Goal: Transaction & Acquisition: Book appointment/travel/reservation

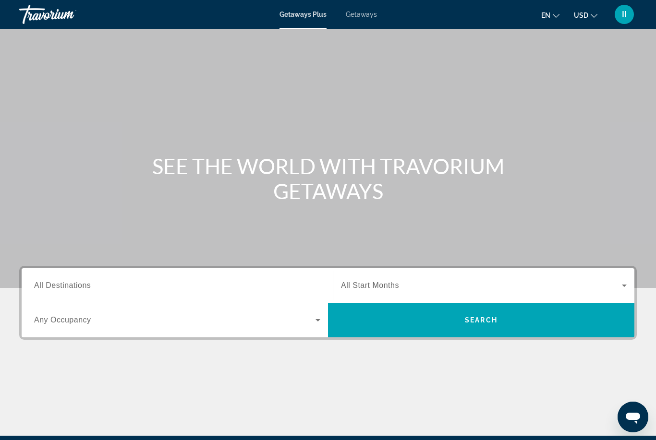
click at [369, 23] on div "Getaways Plus Getaways en English Español Français Italiano Português русский U…" at bounding box center [328, 14] width 656 height 25
click at [364, 9] on div "Getaways Plus Getaways en English Español Français Italiano Português русский U…" at bounding box center [328, 14] width 656 height 25
click at [363, 15] on span "Getaways" at bounding box center [361, 15] width 31 height 8
click at [77, 287] on span "All Destinations" at bounding box center [62, 285] width 57 height 8
click at [77, 287] on input "Destination All Destinations" at bounding box center [177, 286] width 286 height 12
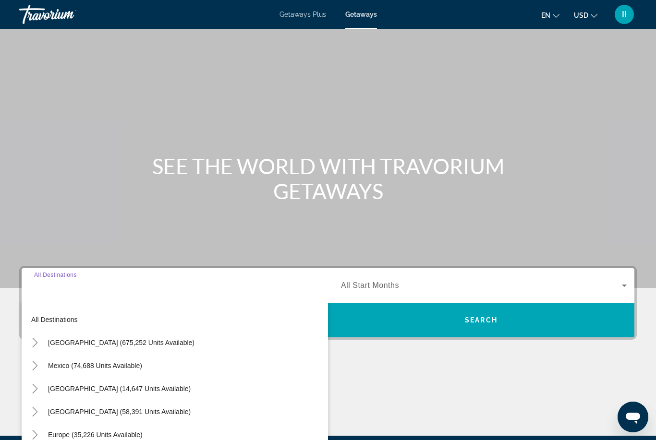
scroll to position [113, 0]
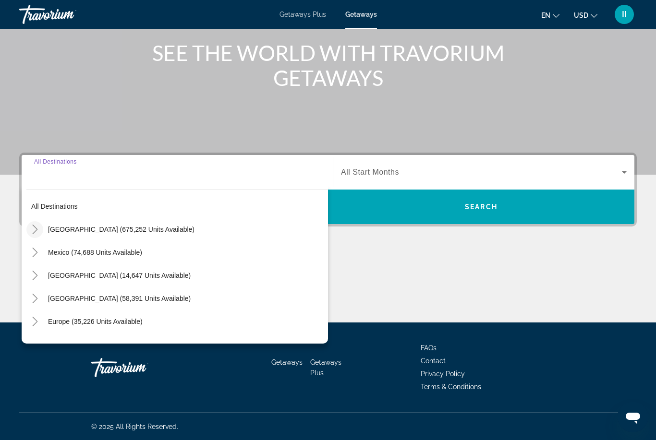
click at [31, 230] on icon "Toggle United States (675,252 units available)" at bounding box center [35, 230] width 10 height 10
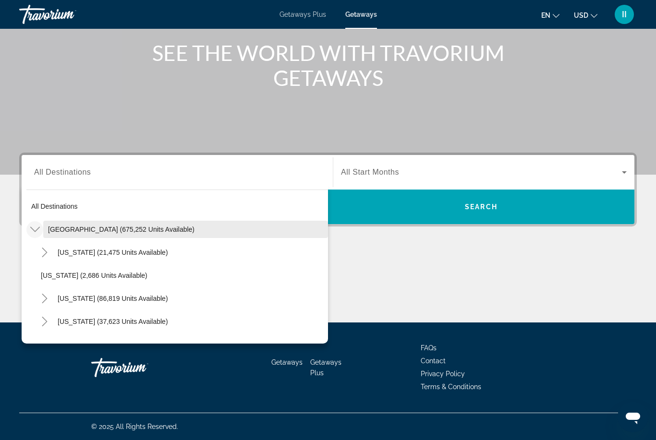
scroll to position [0, 0]
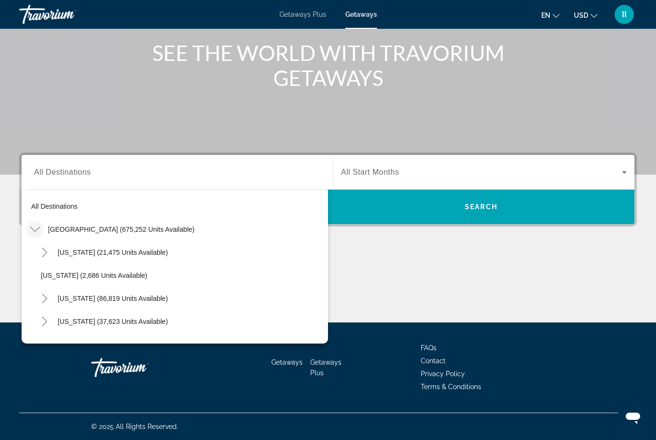
click at [32, 233] on icon "Toggle United States (675,252 units available)" at bounding box center [35, 230] width 10 height 10
click at [39, 230] on icon "Toggle United States (675,252 units available)" at bounding box center [35, 230] width 10 height 10
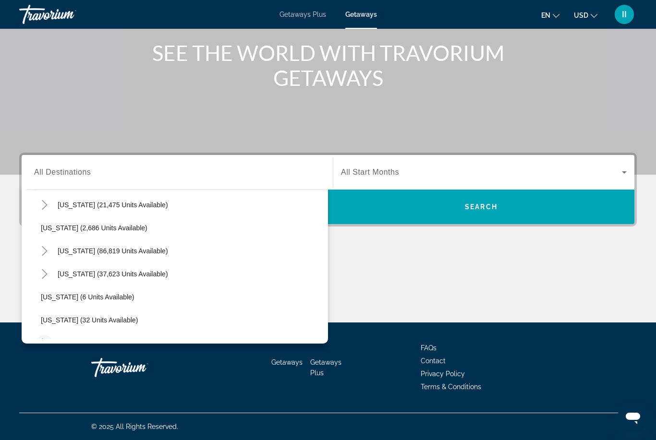
scroll to position [38, 0]
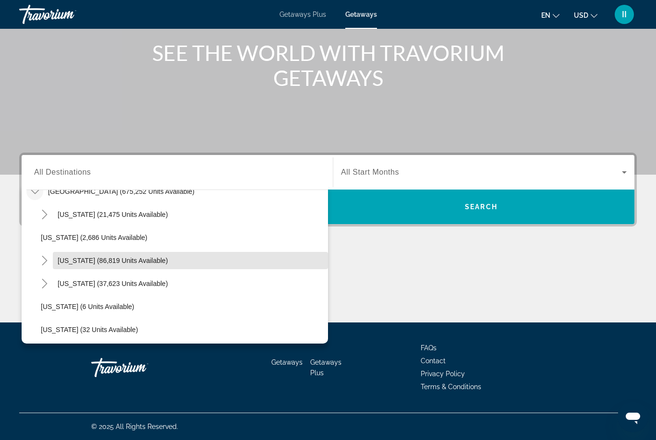
click at [72, 266] on span "Search widget" at bounding box center [190, 260] width 275 height 23
type input "**********"
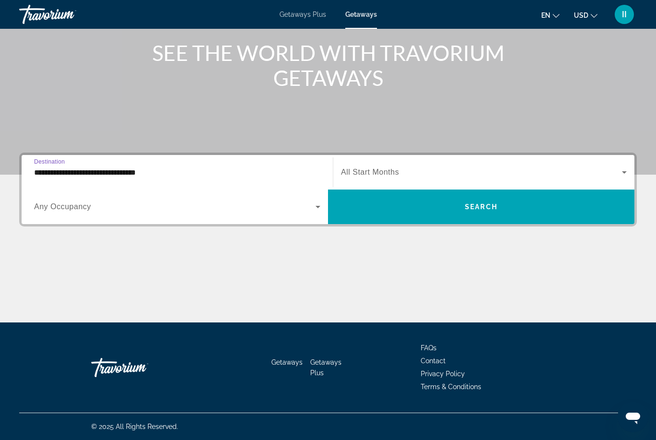
click at [394, 174] on span "All Start Months" at bounding box center [370, 172] width 58 height 8
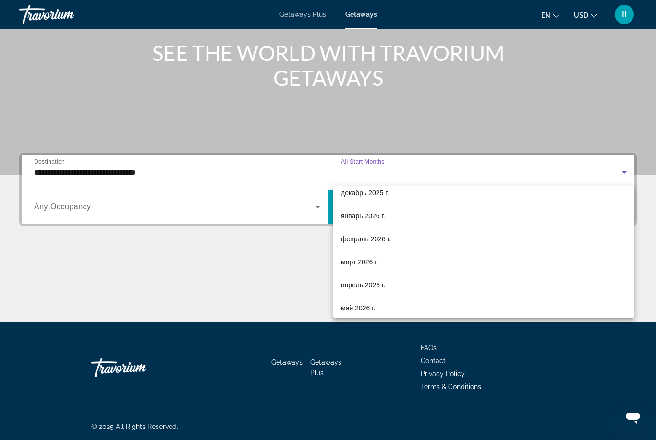
scroll to position [101, 0]
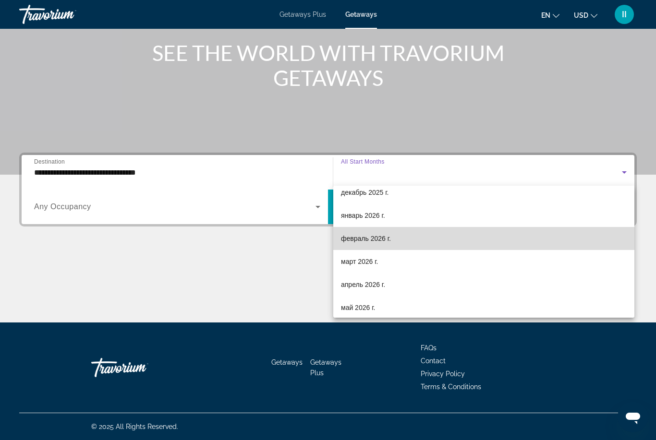
click at [375, 242] on span "февраль 2026 г." at bounding box center [366, 239] width 50 height 12
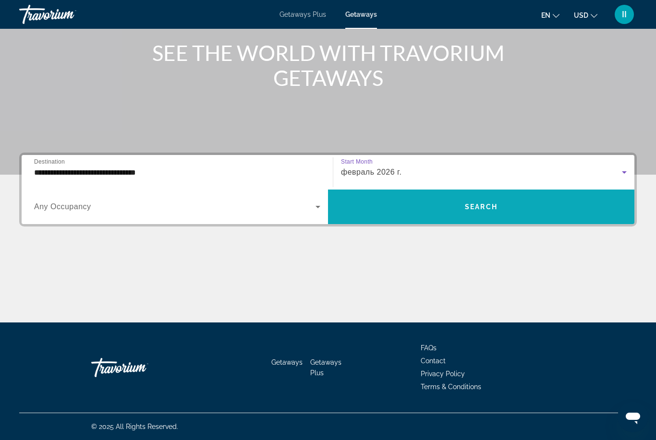
click at [424, 206] on span "Search widget" at bounding box center [481, 206] width 306 height 23
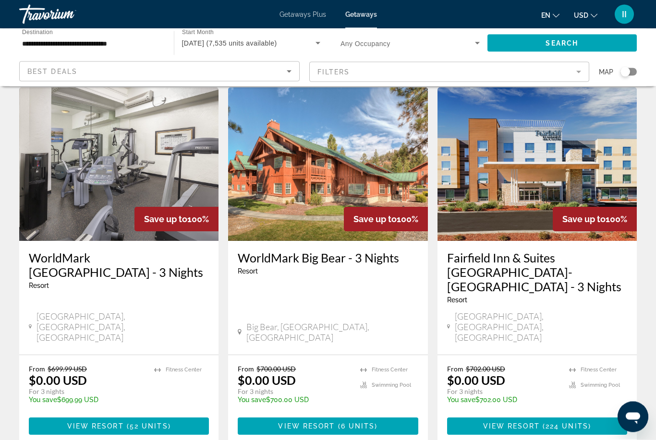
scroll to position [1185, 0]
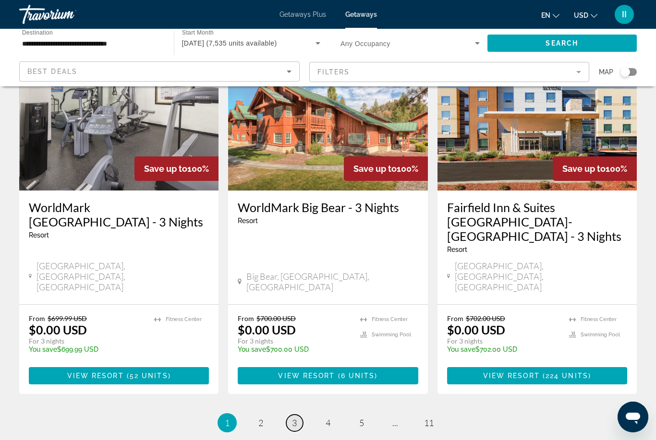
click at [301, 415] on link "page 3" at bounding box center [294, 423] width 17 height 17
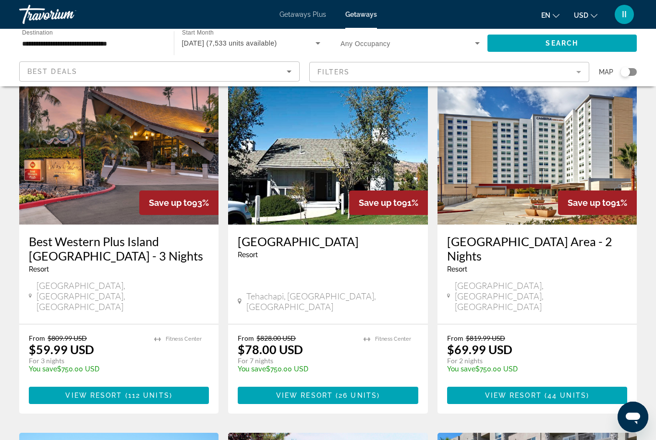
scroll to position [433, 0]
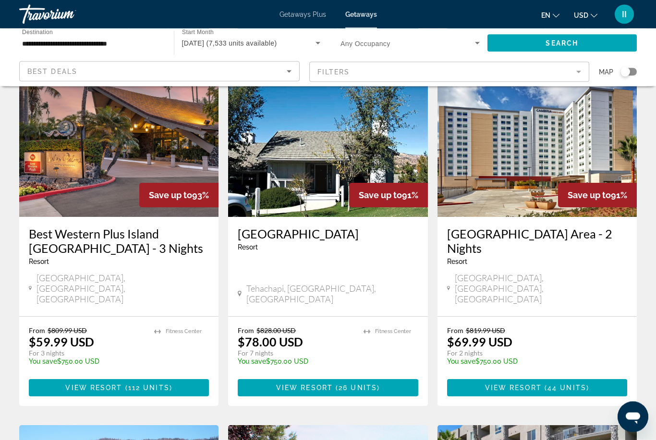
click at [5, 320] on div "7,533 Getaways units available across 121 Resorts Save up to 94% Club Wyndham C…" at bounding box center [328, 416] width 656 height 1506
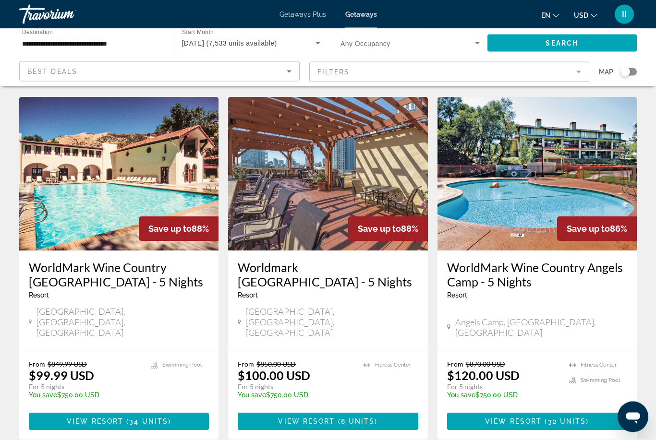
scroll to position [1184, 0]
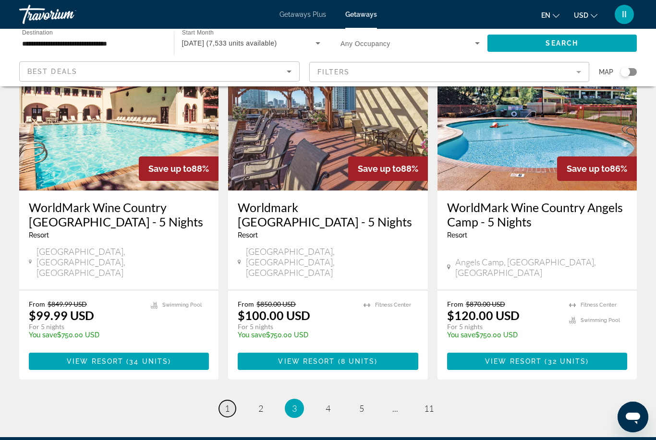
click at [227, 400] on link "page 1" at bounding box center [227, 408] width 17 height 17
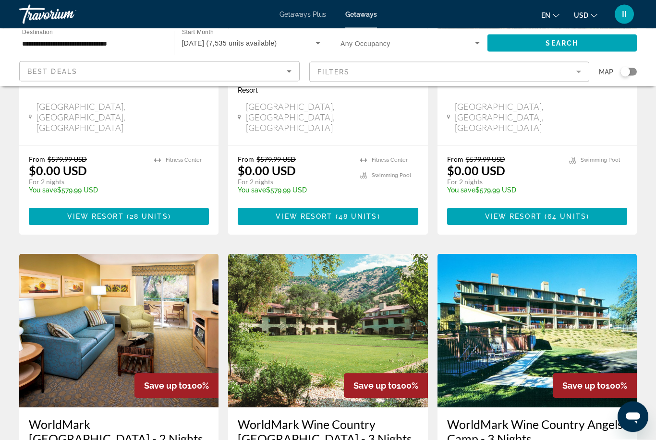
scroll to position [605, 0]
click at [91, 47] on input "**********" at bounding box center [91, 44] width 139 height 12
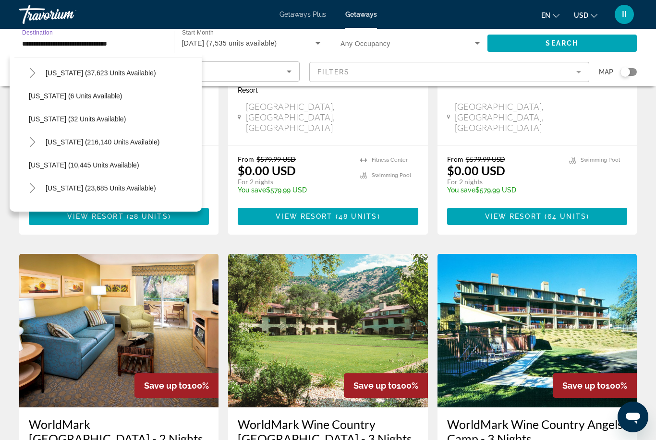
scroll to position [221, 0]
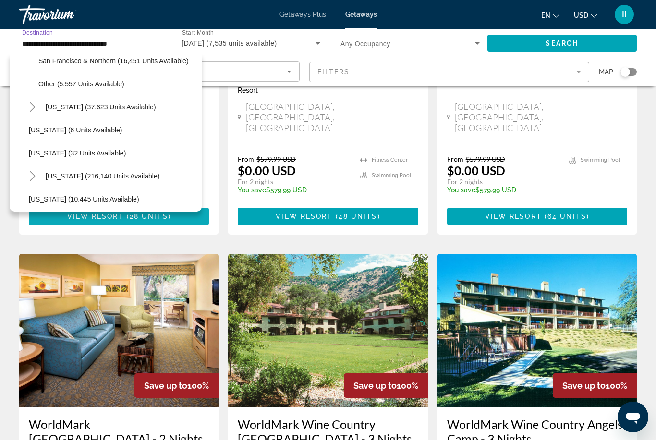
click at [58, 182] on span "Search widget" at bounding box center [121, 176] width 161 height 23
type input "**********"
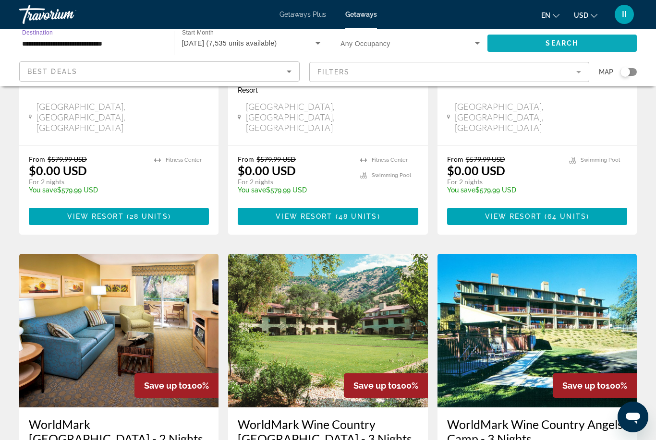
click at [534, 42] on span "Search widget" at bounding box center [562, 43] width 150 height 23
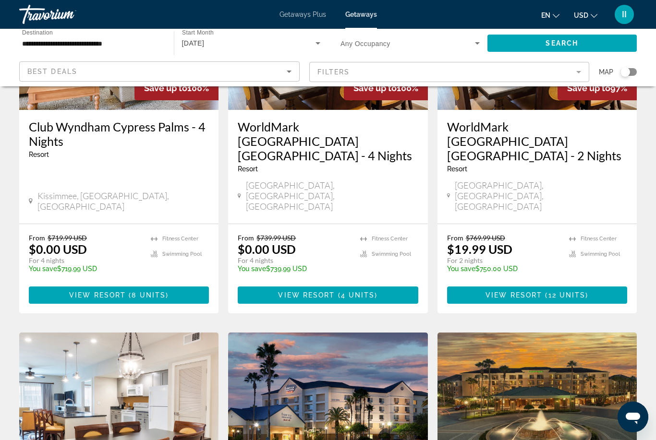
scroll to position [542, 0]
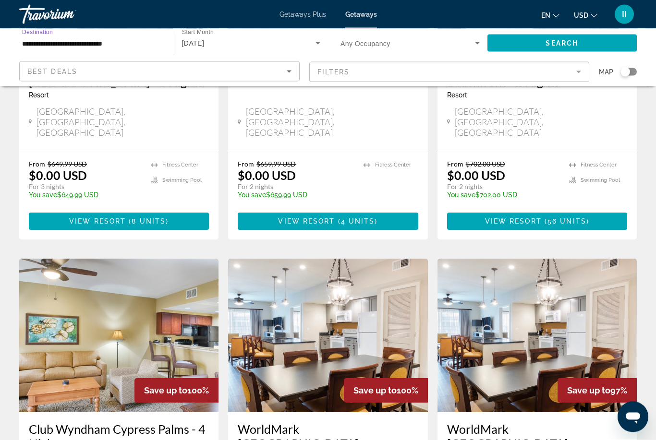
click at [111, 43] on input "**********" at bounding box center [91, 44] width 139 height 12
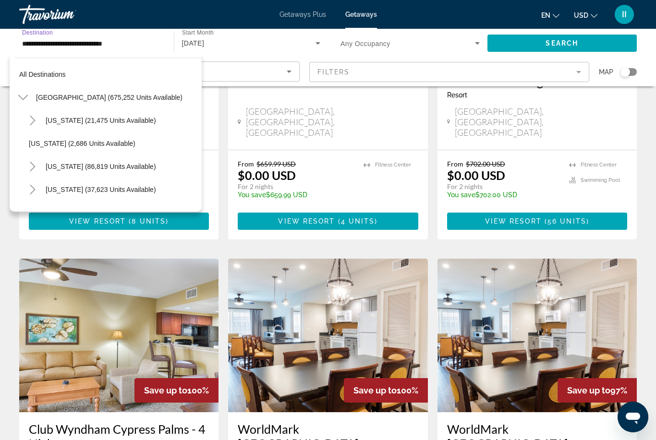
scroll to position [126, 0]
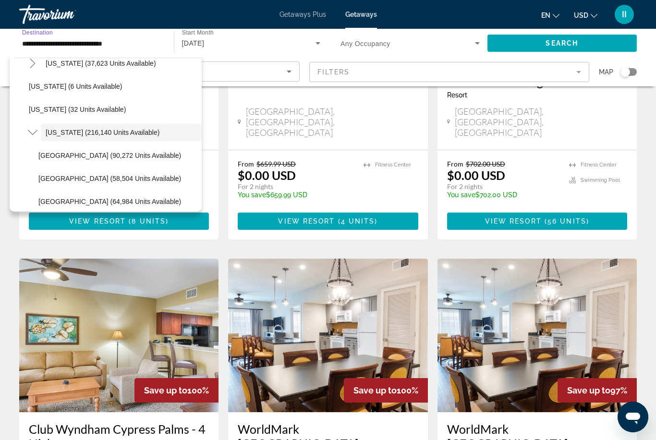
click at [205, 45] on span "February 2026" at bounding box center [193, 43] width 23 height 8
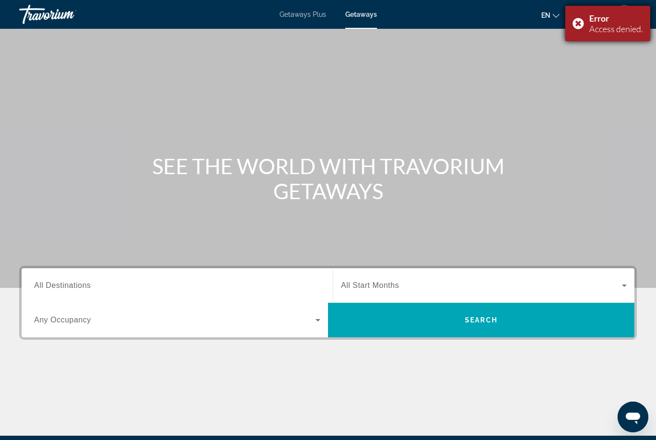
click at [582, 23] on div "Error Access denied." at bounding box center [607, 24] width 85 height 36
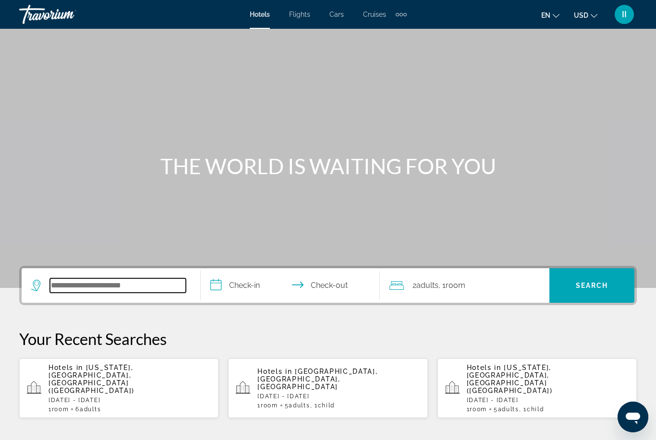
drag, startPoint x: 117, startPoint y: 290, endPoint x: 117, endPoint y: 278, distance: 12.5
click at [117, 290] on input "Search widget" at bounding box center [118, 285] width 136 height 14
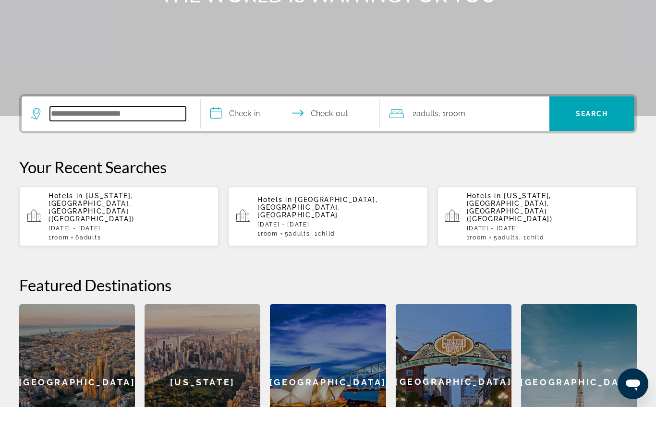
scroll to position [202, 0]
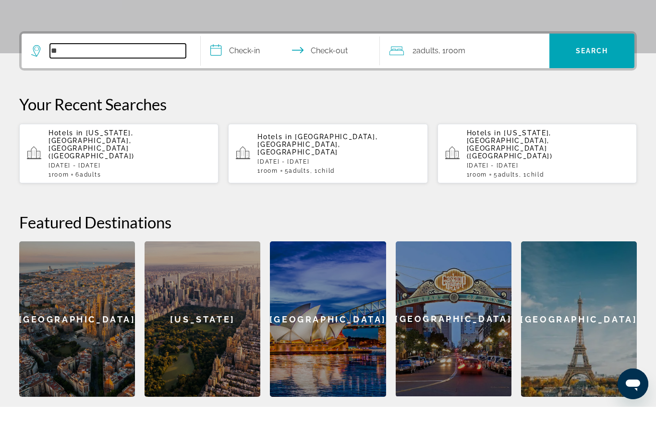
type input "*"
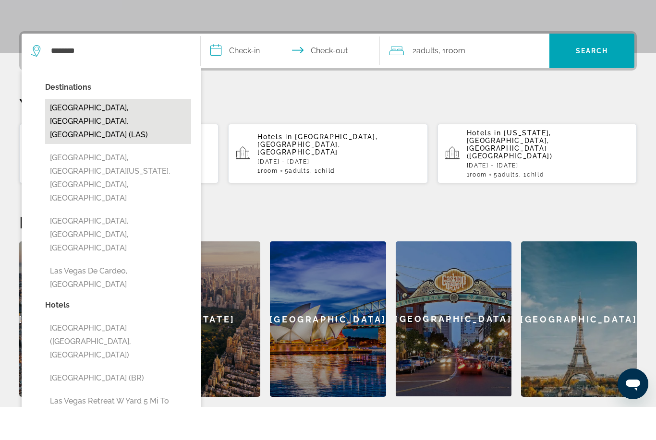
click at [110, 132] on button "Las Vegas, NV, United States (LAS)" at bounding box center [118, 154] width 146 height 45
type input "**********"
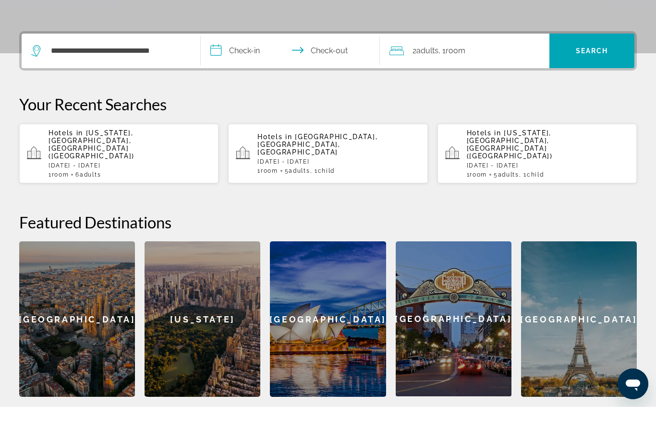
click at [240, 67] on input "**********" at bounding box center [292, 85] width 183 height 37
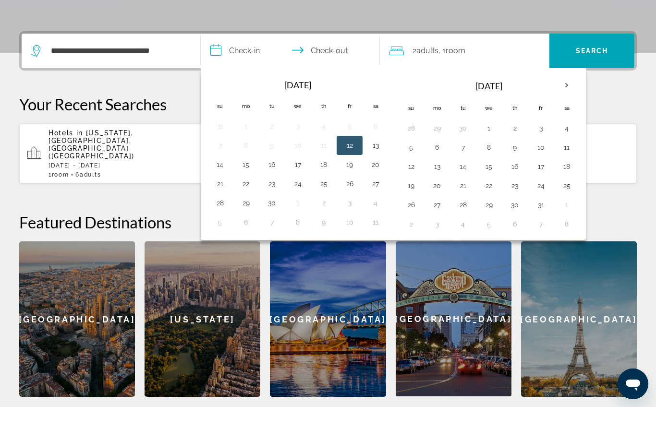
scroll to position [235, 0]
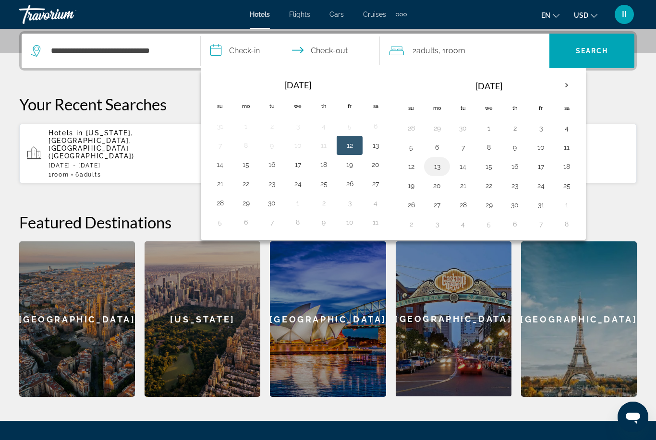
click at [440, 166] on button "13" at bounding box center [436, 166] width 15 height 13
click at [538, 169] on button "17" at bounding box center [540, 166] width 15 height 13
type input "**********"
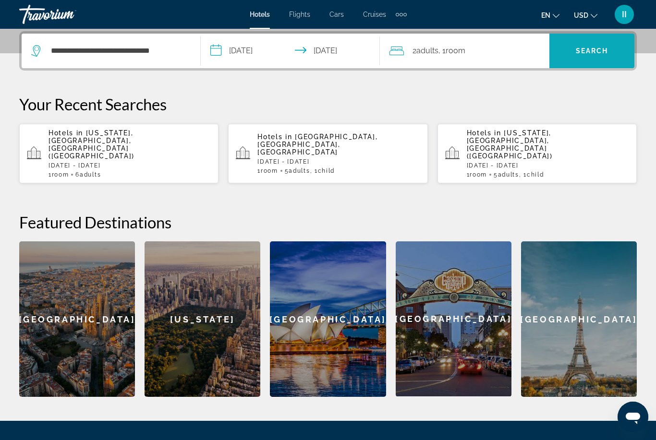
click at [611, 46] on span "Search widget" at bounding box center [591, 50] width 85 height 23
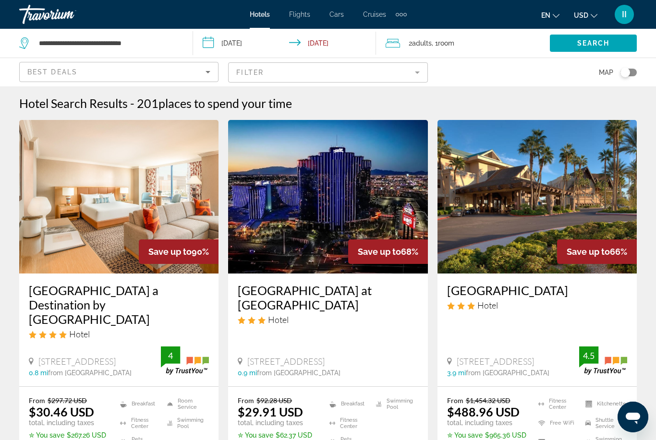
click at [74, 217] on img "Main content" at bounding box center [118, 197] width 199 height 154
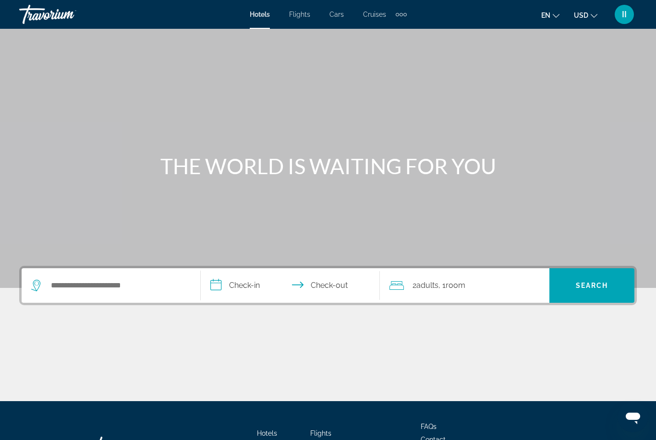
scroll to position [31, 0]
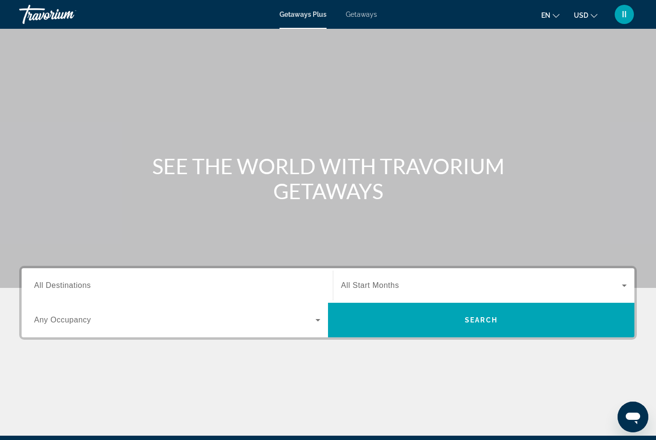
click at [363, 18] on span "Getaways" at bounding box center [361, 15] width 31 height 8
drag, startPoint x: 98, startPoint y: 281, endPoint x: 98, endPoint y: 168, distance: 113.3
click at [98, 281] on input "Destination All Destinations" at bounding box center [177, 286] width 286 height 12
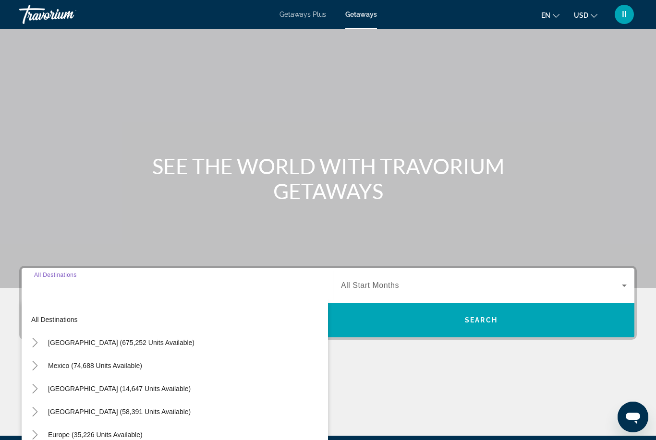
scroll to position [113, 0]
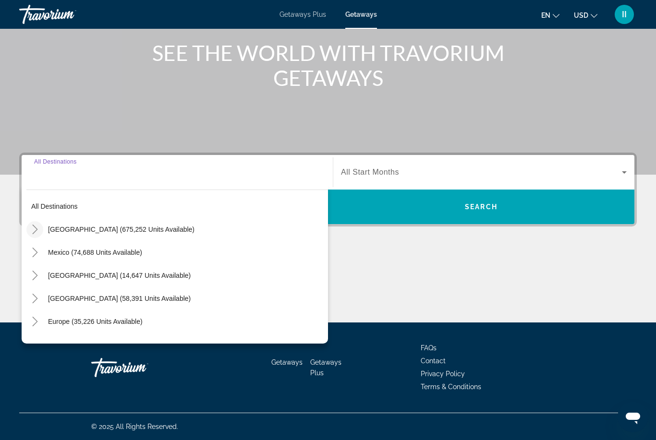
click at [36, 228] on icon "Toggle United States (675,252 units available)" at bounding box center [34, 230] width 5 height 10
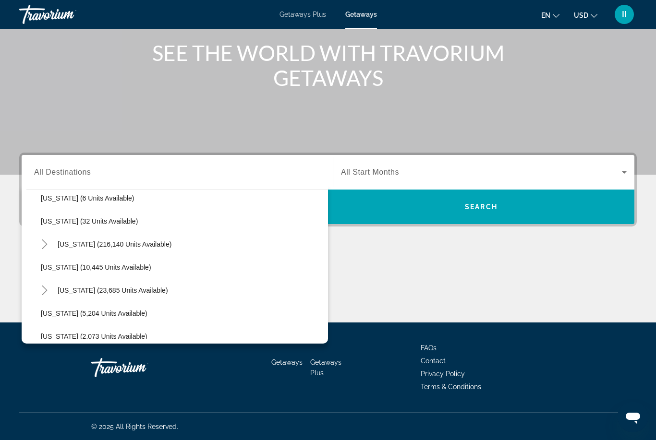
scroll to position [148, 0]
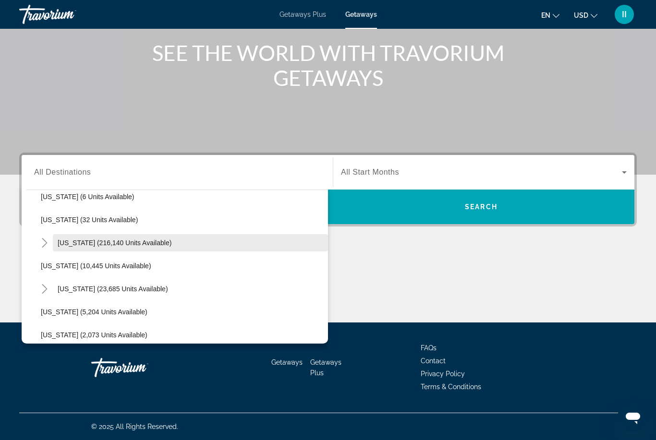
click at [70, 245] on span "Florida (216,140 units available)" at bounding box center [115, 243] width 114 height 8
type input "**********"
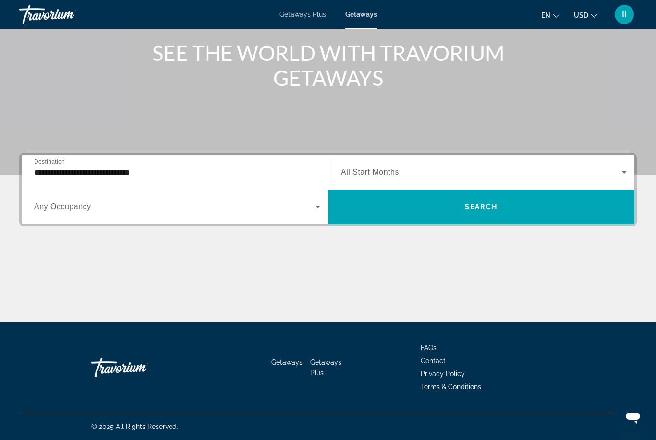
click at [368, 175] on span "All Start Months" at bounding box center [370, 172] width 58 height 8
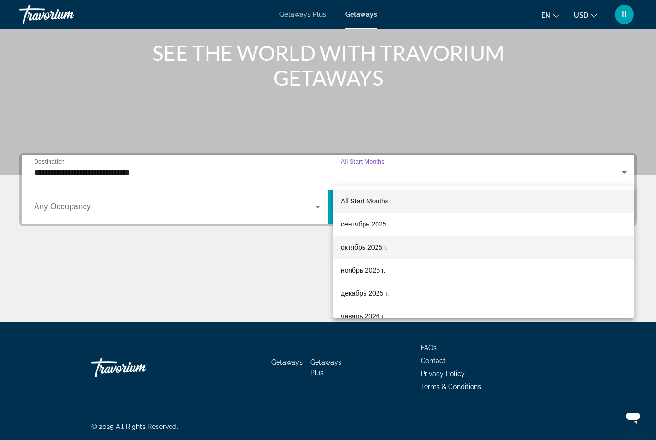
scroll to position [0, 0]
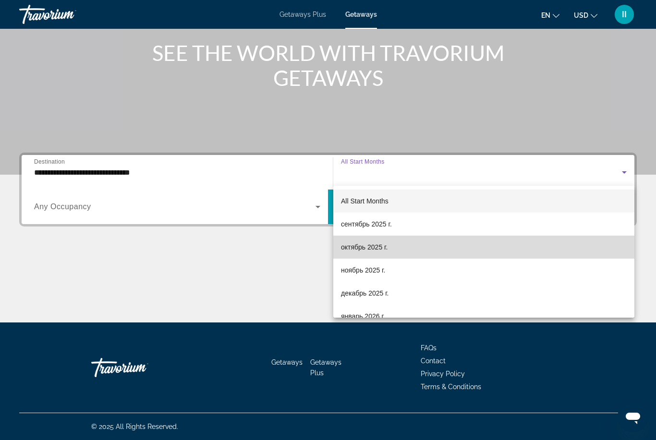
click at [382, 256] on mat-option "октябрь 2025 г." at bounding box center [483, 247] width 301 height 23
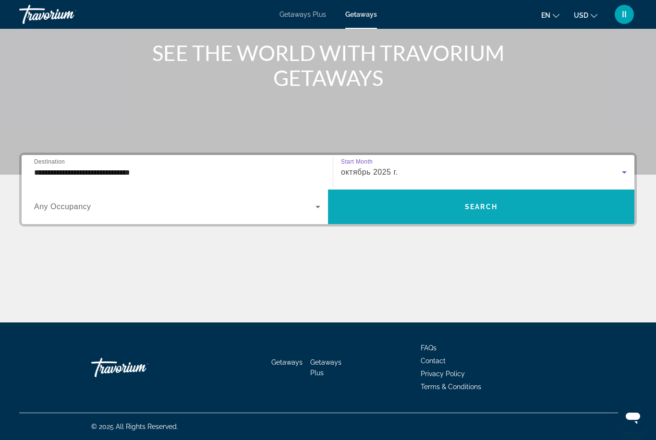
click at [435, 204] on span "Search widget" at bounding box center [481, 206] width 306 height 23
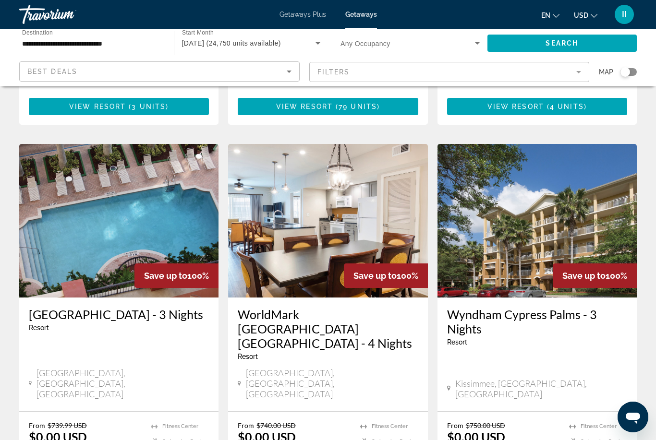
scroll to position [1057, 0]
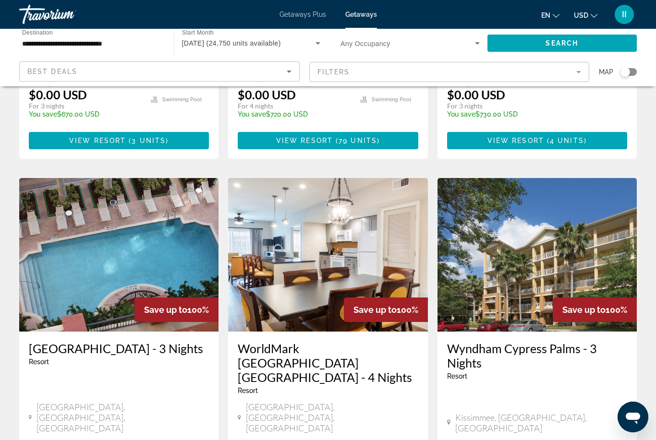
click at [358, 74] on mat-form-field "Filters" at bounding box center [449, 72] width 280 height 20
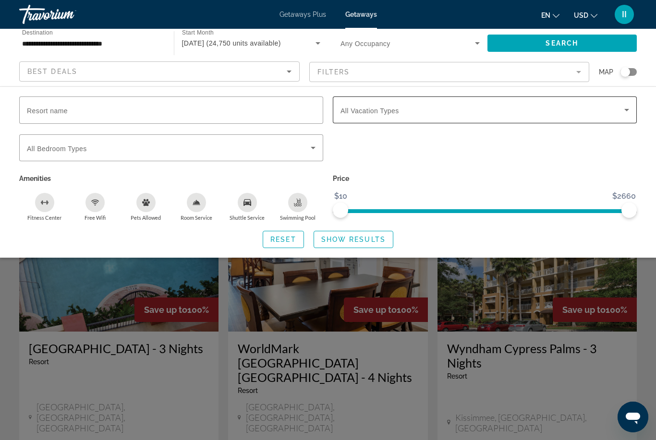
click at [375, 115] on span "Search widget" at bounding box center [482, 110] width 284 height 12
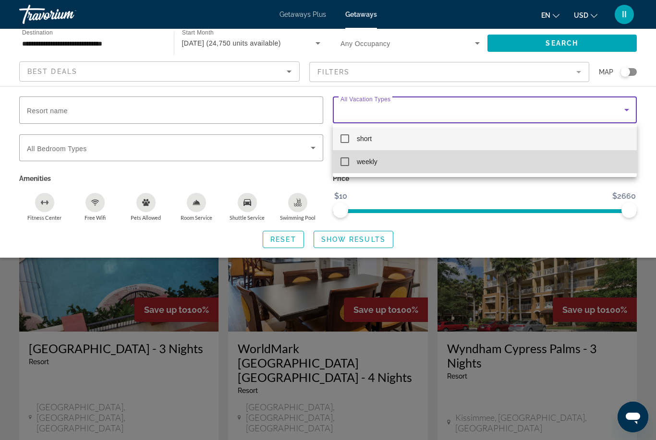
click at [358, 163] on span "weekly" at bounding box center [367, 162] width 21 height 12
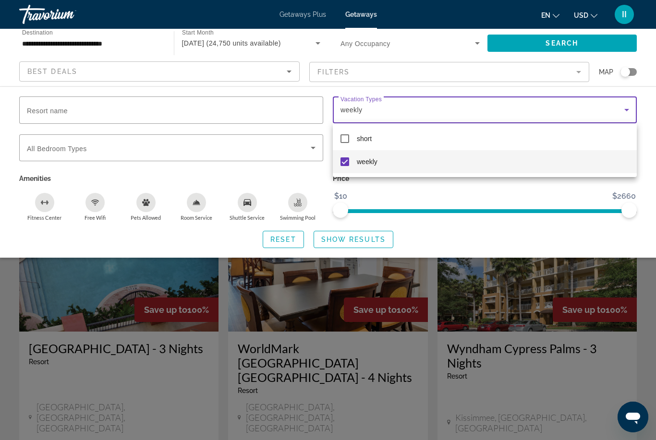
click at [341, 239] on div at bounding box center [328, 220] width 656 height 440
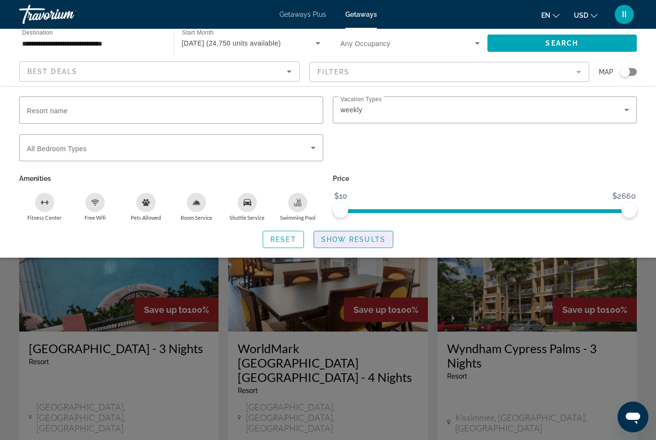
click at [343, 237] on span "Show Results" at bounding box center [353, 240] width 64 height 8
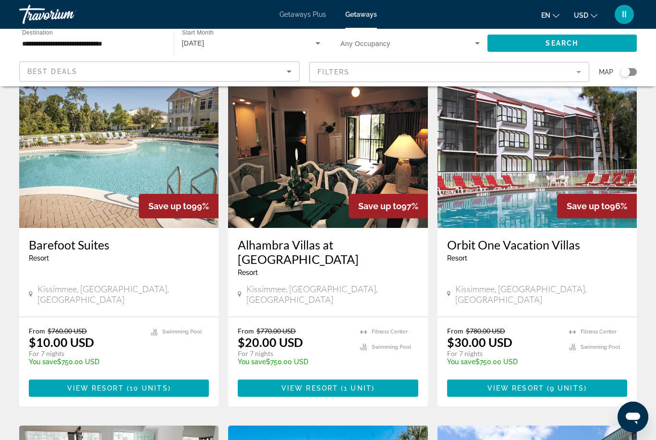
scroll to position [45, 0]
click at [121, 385] on span "View Resort" at bounding box center [95, 389] width 57 height 8
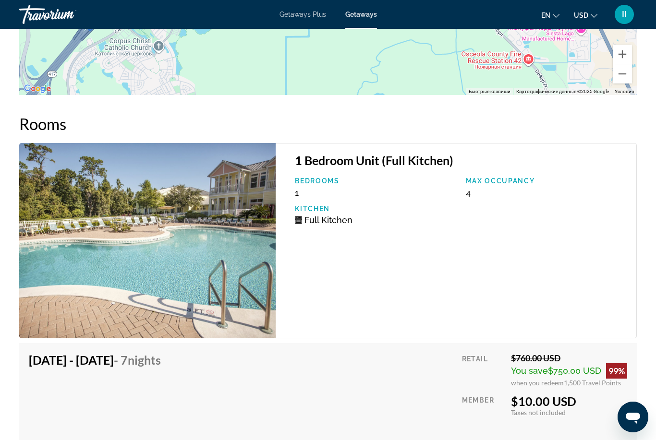
scroll to position [1689, 0]
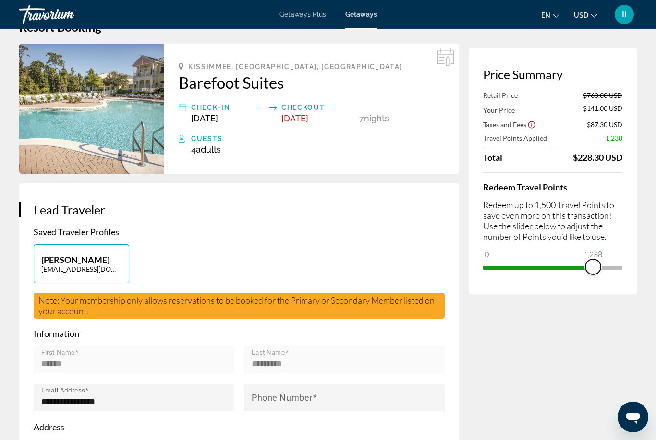
scroll to position [31, 0]
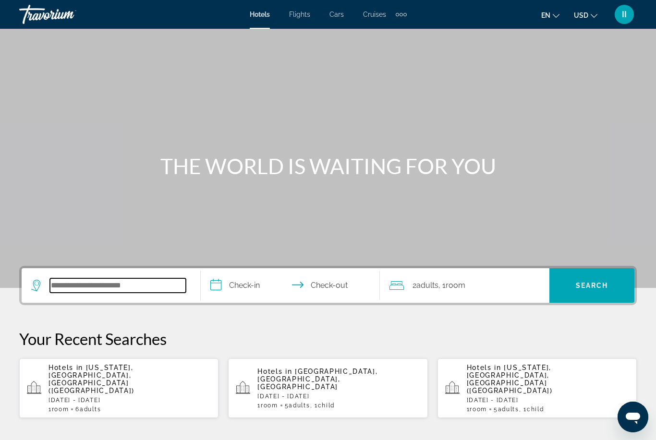
click at [139, 283] on input "Search widget" at bounding box center [118, 285] width 136 height 14
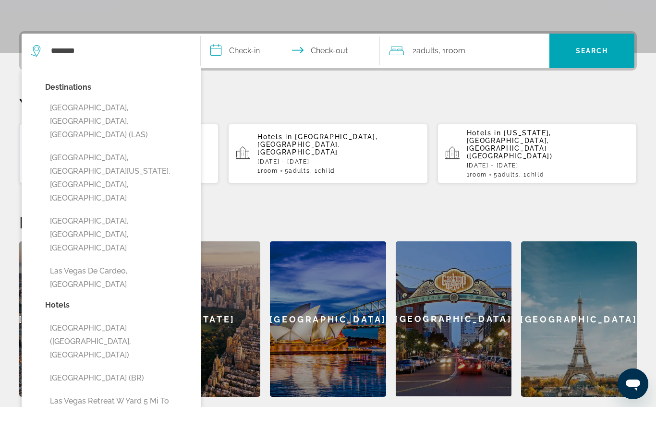
click at [92, 132] on button "[GEOGRAPHIC_DATA], [GEOGRAPHIC_DATA], [GEOGRAPHIC_DATA] (LAS)" at bounding box center [118, 154] width 146 height 45
type input "**********"
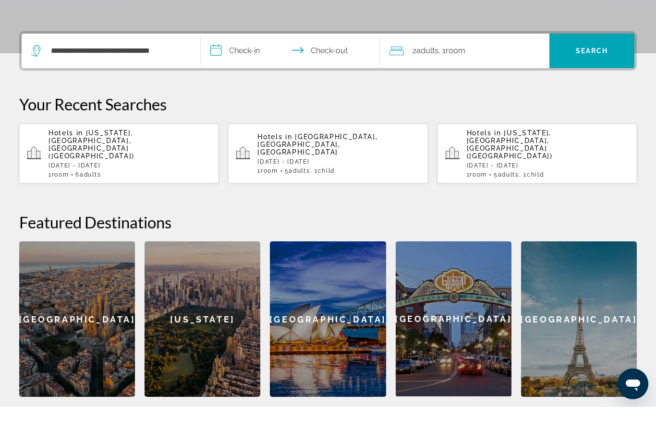
click at [235, 67] on input "**********" at bounding box center [292, 85] width 183 height 37
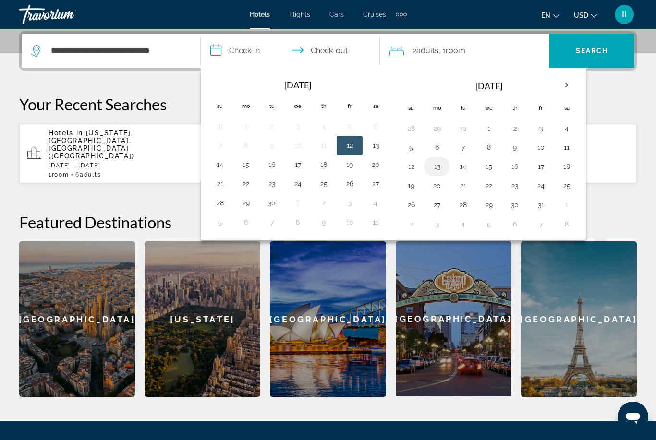
click at [440, 172] on button "13" at bounding box center [436, 166] width 15 height 13
click at [545, 169] on button "17" at bounding box center [540, 166] width 15 height 13
type input "**********"
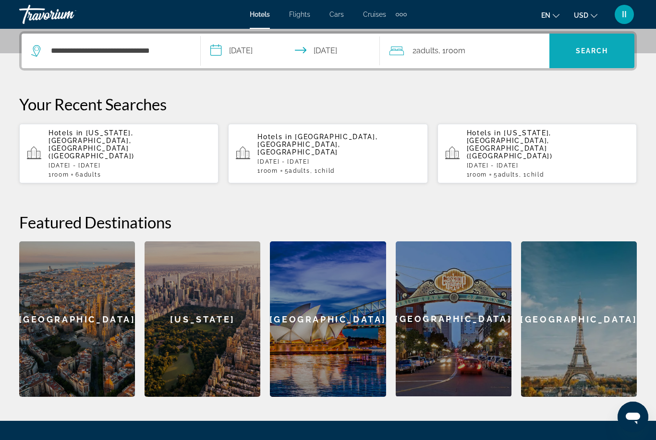
click at [595, 42] on span "Search widget" at bounding box center [591, 50] width 85 height 23
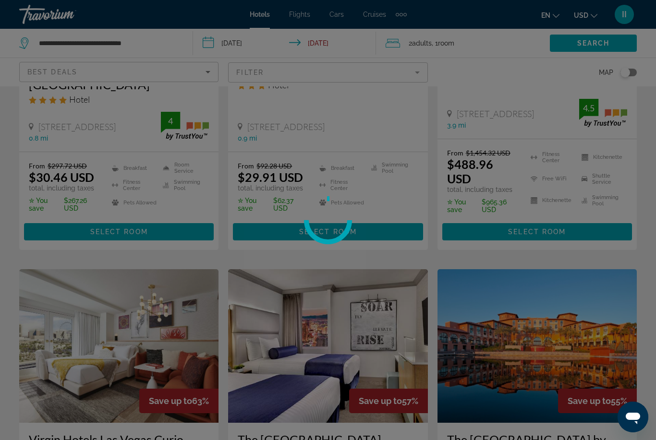
scroll to position [31, 0]
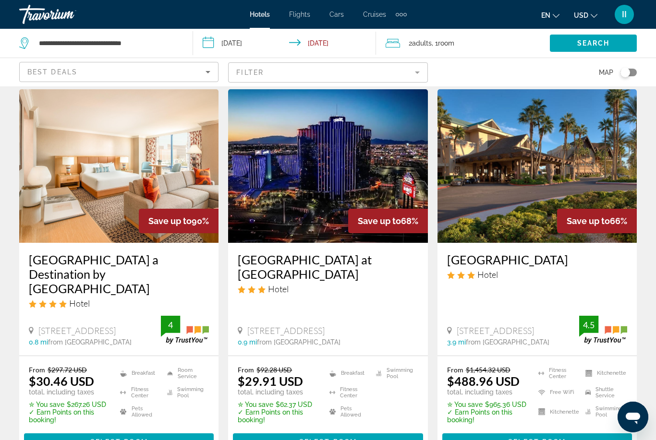
click at [97, 169] on img "Main content" at bounding box center [118, 166] width 199 height 154
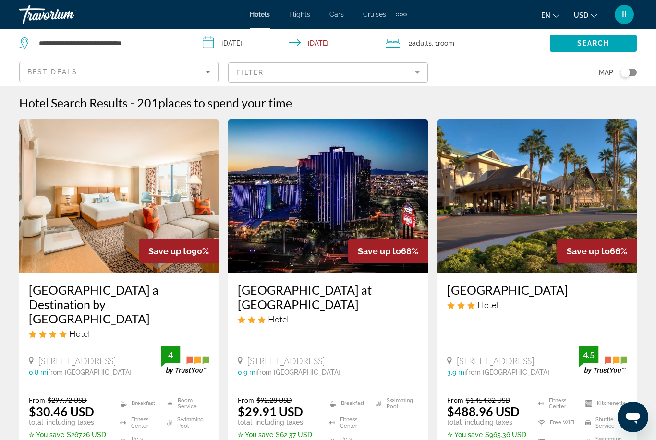
scroll to position [10, 0]
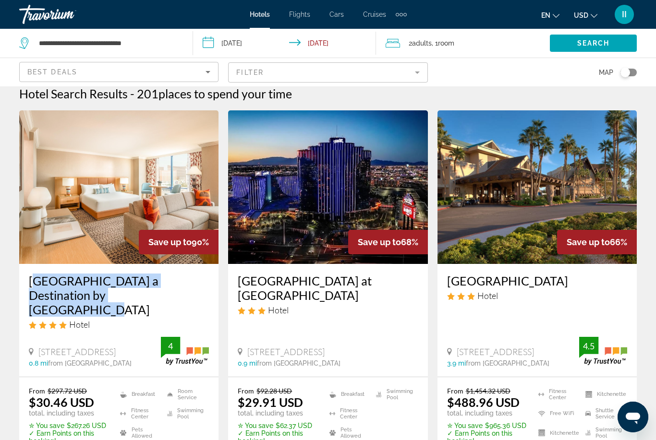
drag, startPoint x: 25, startPoint y: 270, endPoint x: 115, endPoint y: 297, distance: 93.3
click at [115, 297] on div "[GEOGRAPHIC_DATA] a Destination by [GEOGRAPHIC_DATA] Hotel [STREET_ADDRESS] 0.8…" at bounding box center [118, 320] width 199 height 113
copy h3 "[GEOGRAPHIC_DATA] a Destination by [GEOGRAPHIC_DATA]"
click at [461, 42] on div "2 Adult Adults , 1 Room rooms" at bounding box center [468, 42] width 164 height 13
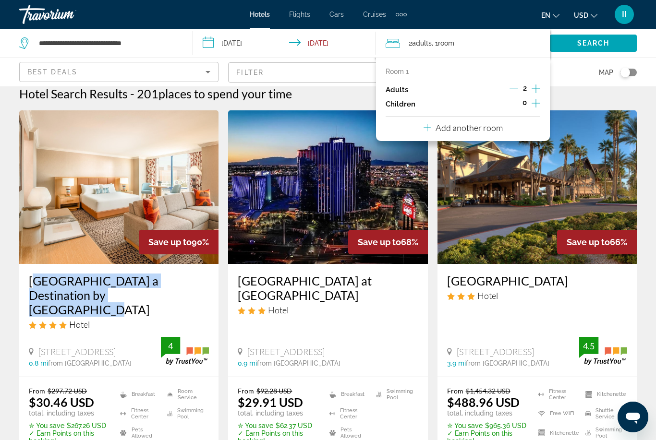
click at [425, 125] on icon "Travelers: 2 adults, 0 children" at bounding box center [426, 127] width 7 height 7
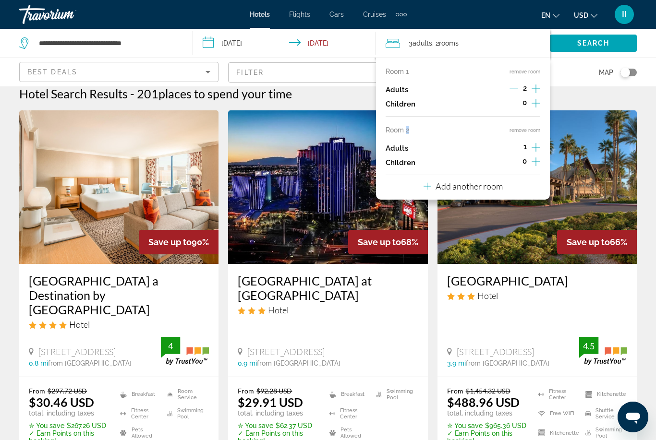
click at [425, 126] on div "Room 2 remove room" at bounding box center [463, 130] width 155 height 8
click at [425, 181] on icon "Travelers: 3 adults, 0 children" at bounding box center [426, 187] width 7 height 12
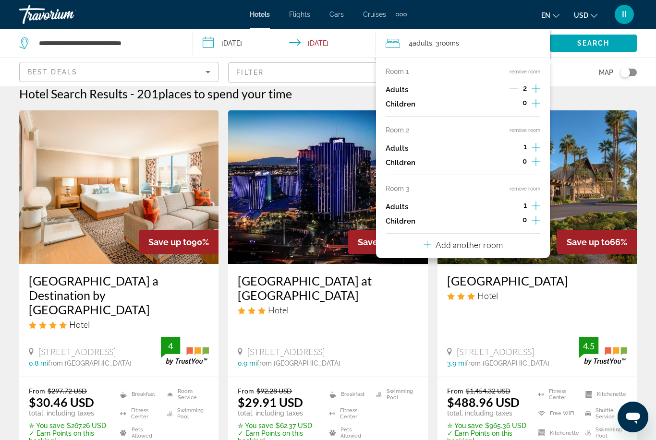
click at [425, 239] on icon "Travelers: 4 adults, 0 children" at bounding box center [426, 245] width 7 height 12
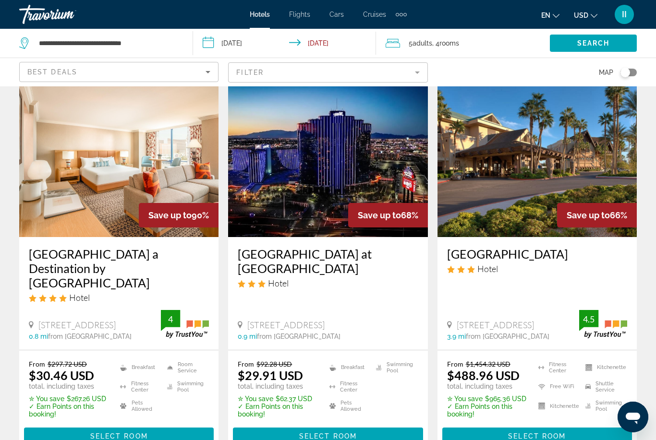
scroll to position [40, 0]
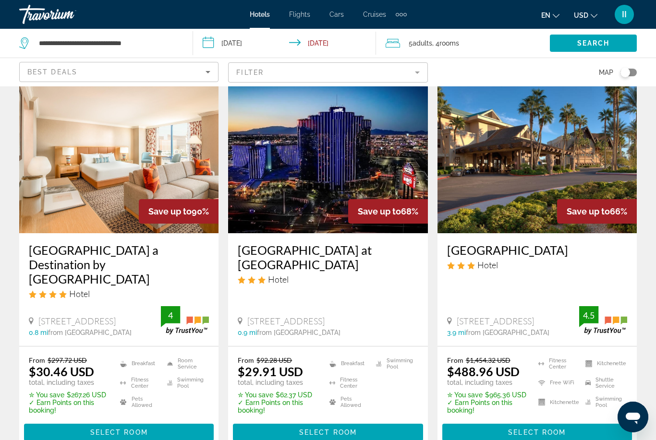
click at [401, 13] on div "Extra navigation items" at bounding box center [400, 14] width 3 height 3
click at [387, 32] on span "Activities" at bounding box center [385, 32] width 28 height 8
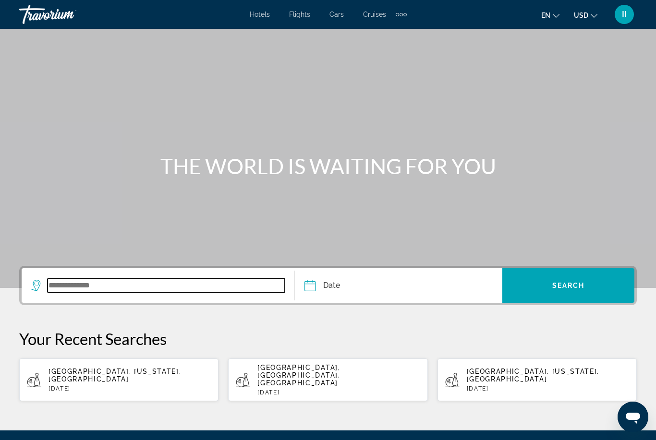
drag, startPoint x: 98, startPoint y: 284, endPoint x: 98, endPoint y: 244, distance: 39.9
click at [98, 278] on input "Search widget" at bounding box center [166, 285] width 237 height 14
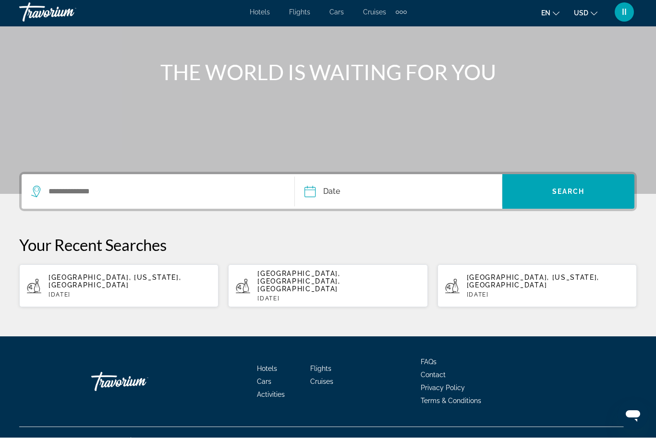
click at [106, 276] on span "[GEOGRAPHIC_DATA], [US_STATE], [GEOGRAPHIC_DATA]" at bounding box center [114, 283] width 133 height 15
type input "**********"
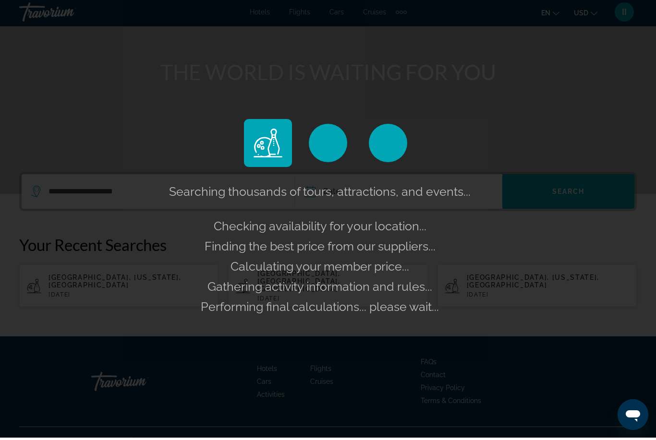
scroll to position [61, 0]
